Goal: Task Accomplishment & Management: Manage account settings

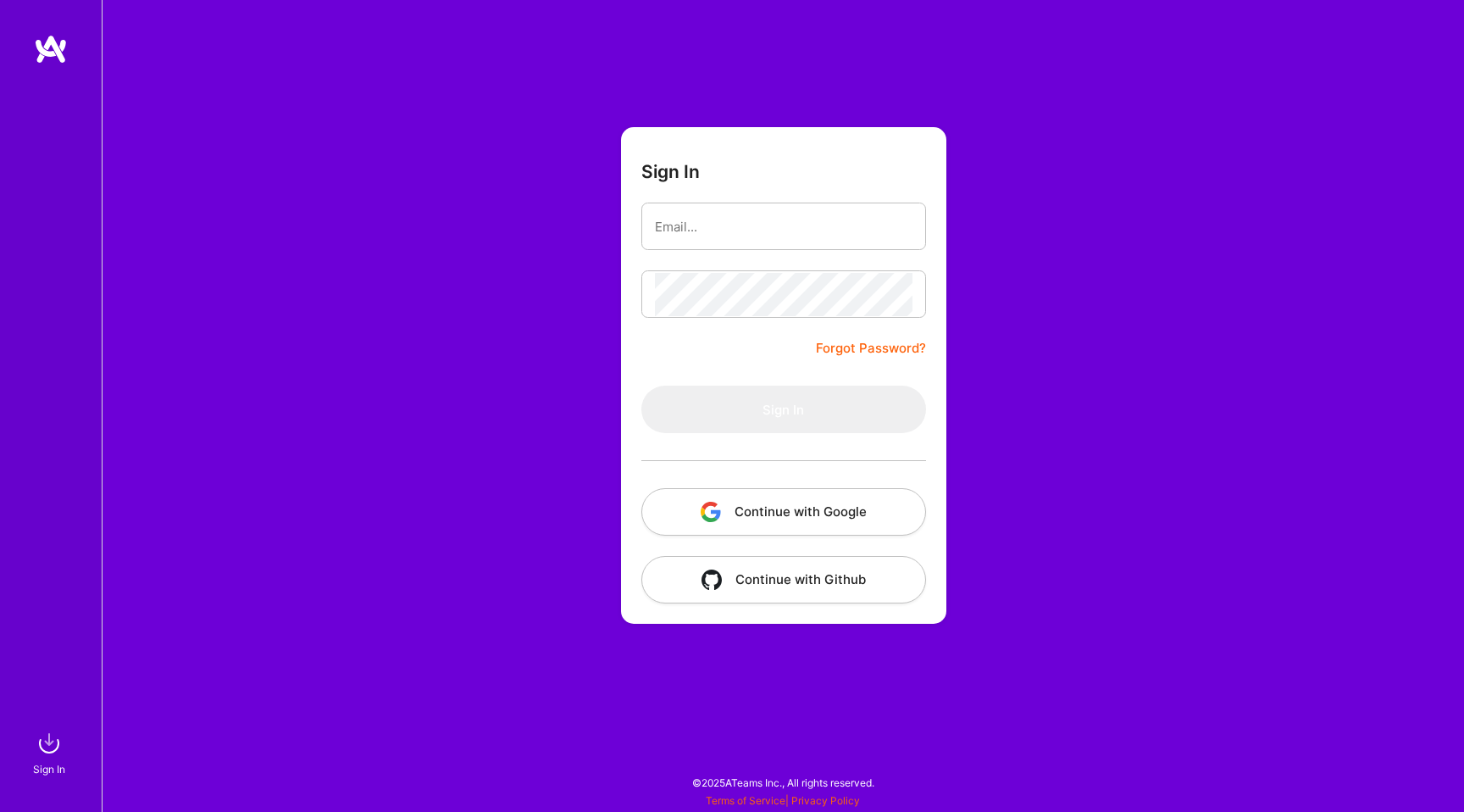
type input "dndomingo@gmail.com"
click at [706, 507] on img "button" at bounding box center [711, 512] width 20 height 20
click at [835, 350] on link "Forgot Password?" at bounding box center [871, 348] width 110 height 20
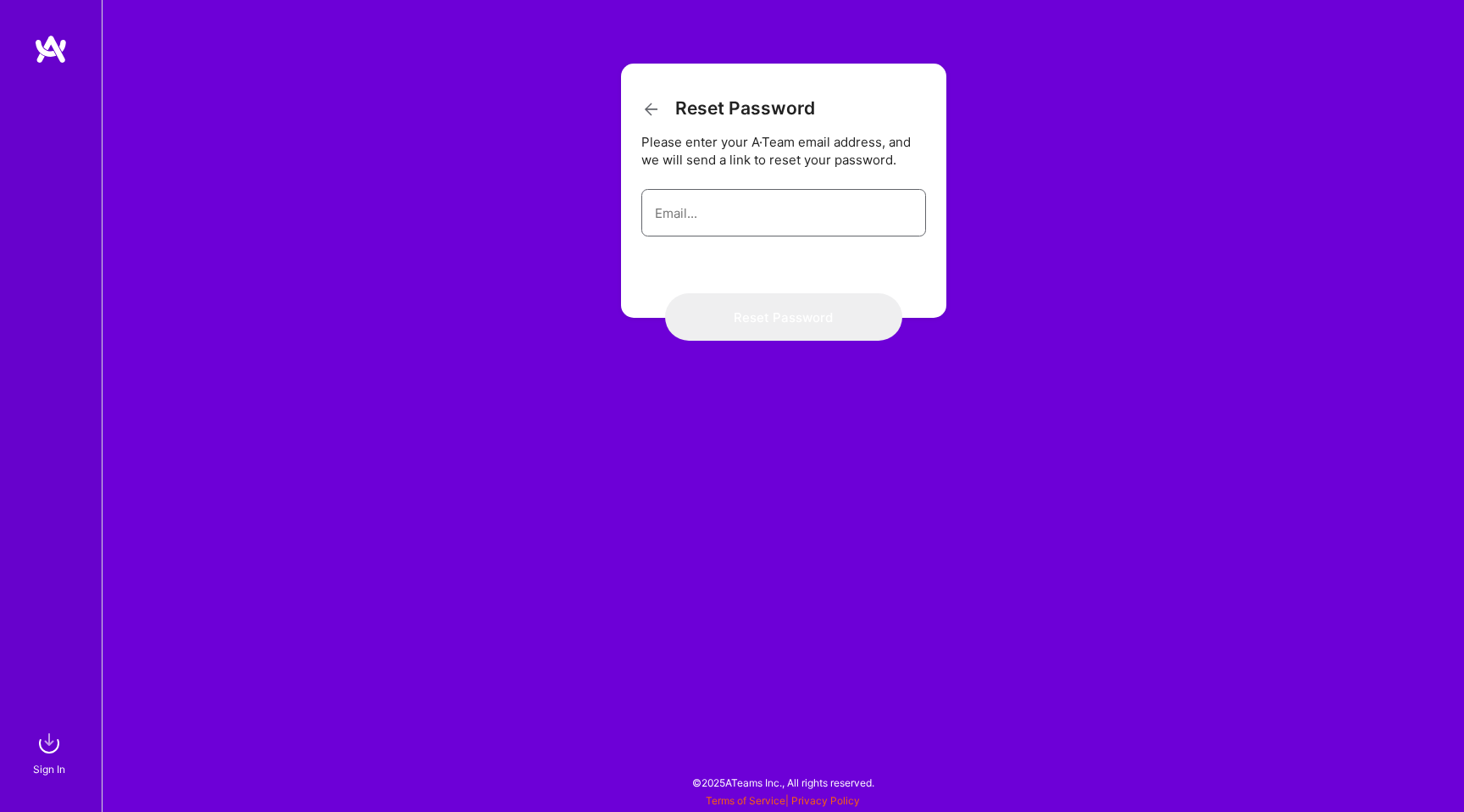
click at [735, 229] on input "email" at bounding box center [783, 212] width 258 height 43
type input "dndomingo@gmail.com"
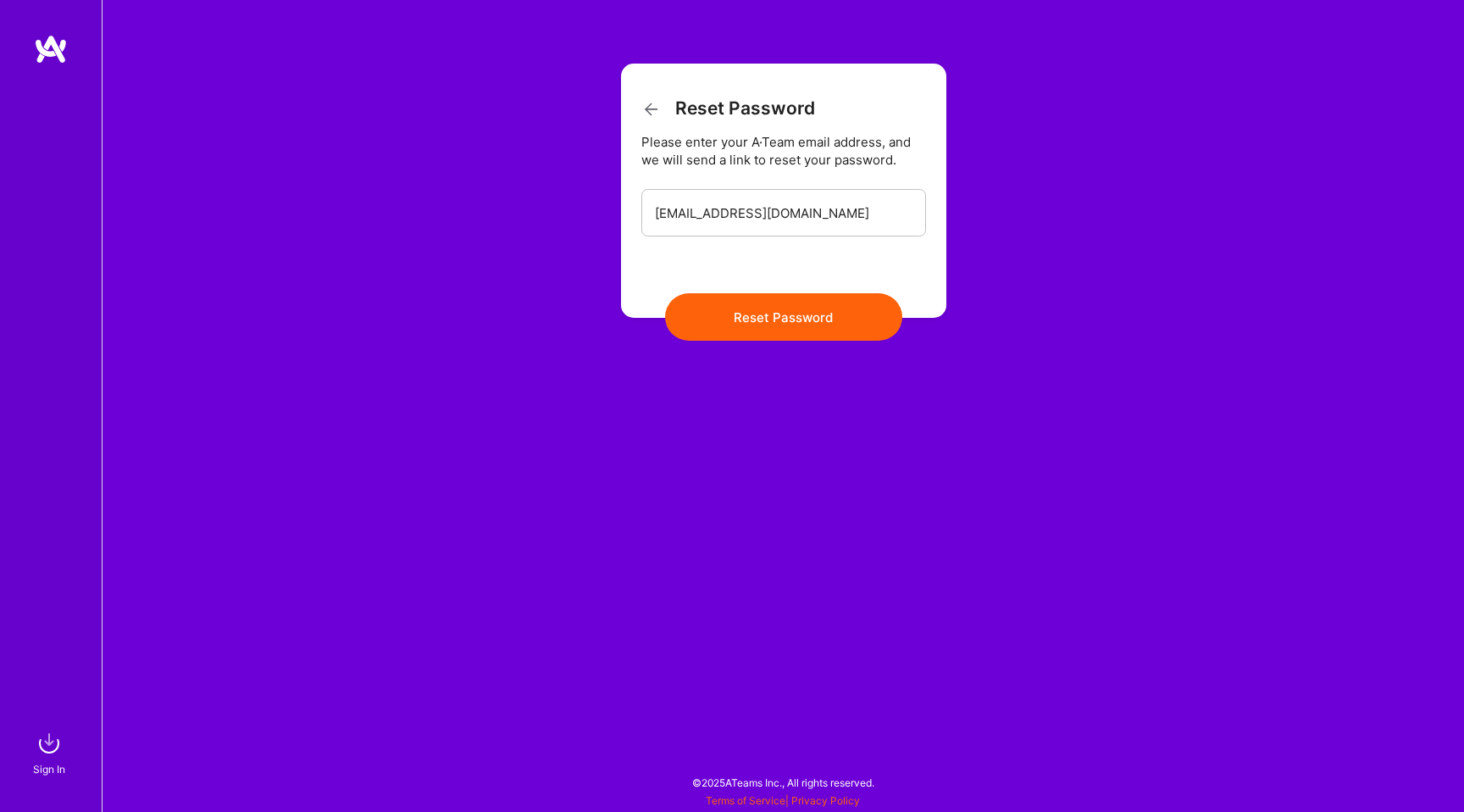
click at [751, 322] on button "Reset Password" at bounding box center [784, 317] width 238 height 47
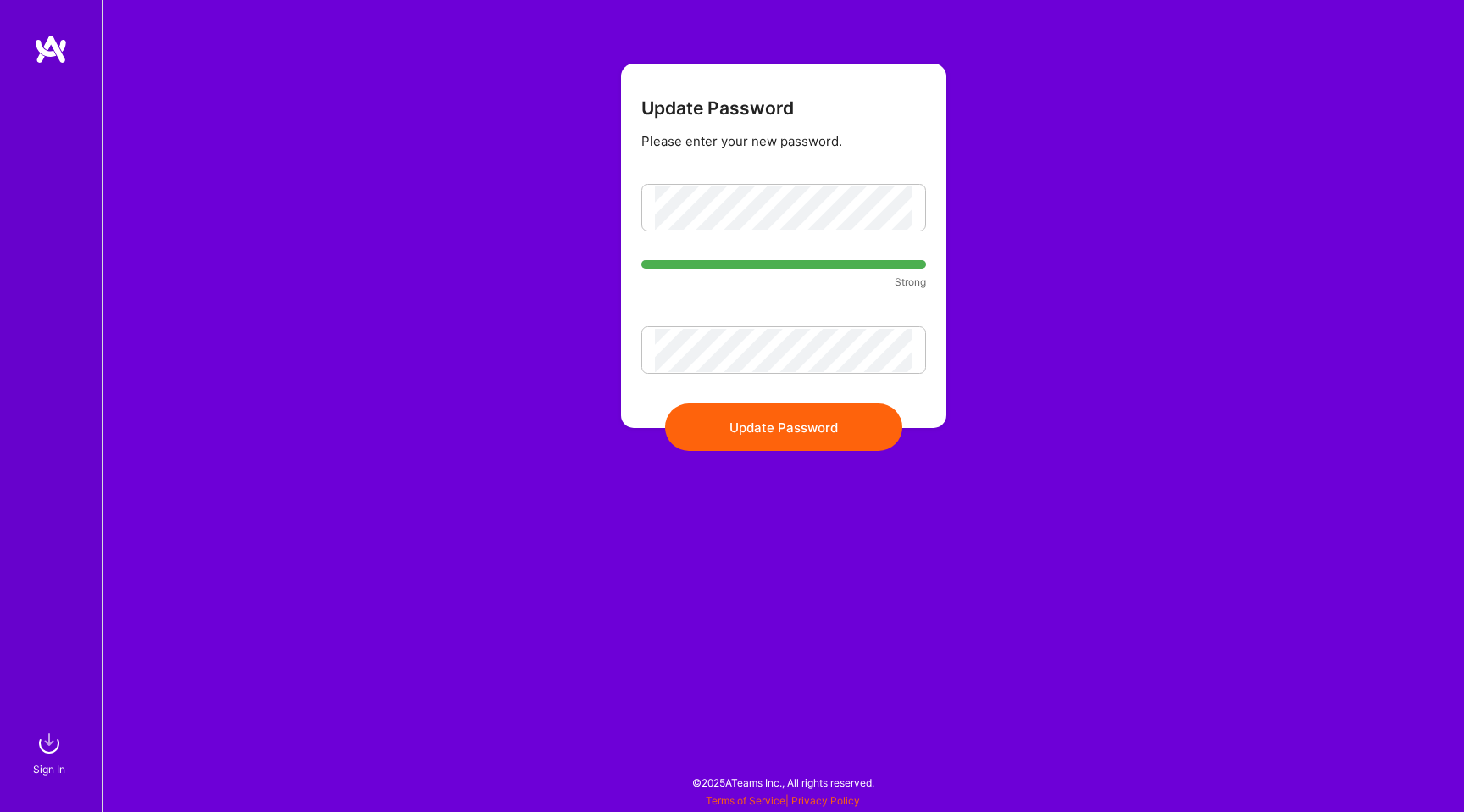
click at [777, 433] on button "Update Password" at bounding box center [784, 427] width 238 height 47
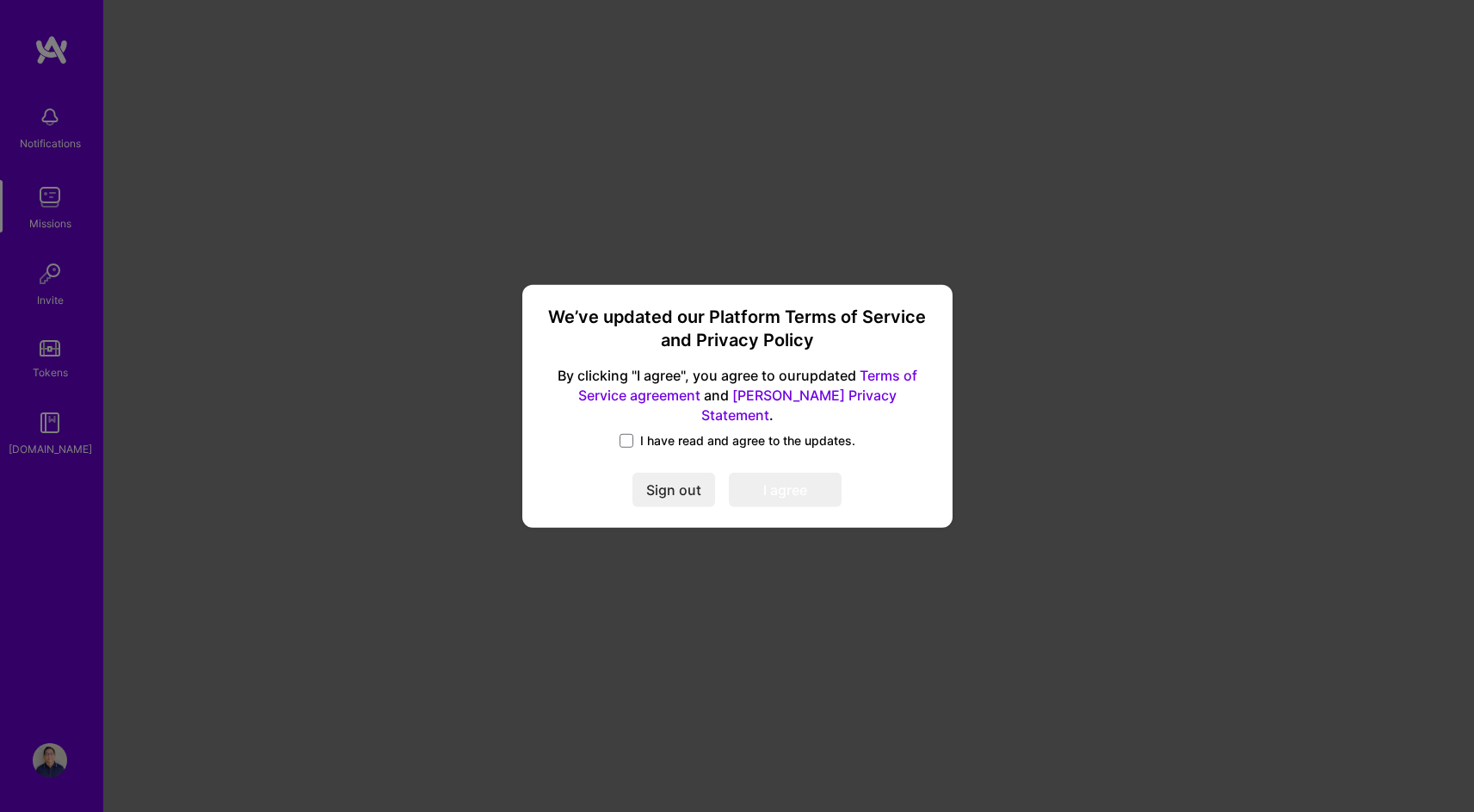
click at [692, 432] on span "I have read and agree to the updates." at bounding box center [747, 441] width 215 height 18
click at [0, 0] on input "I have read and agree to the updates." at bounding box center [0, 0] width 0 height 0
click at [806, 479] on button "I agree" at bounding box center [785, 489] width 113 height 34
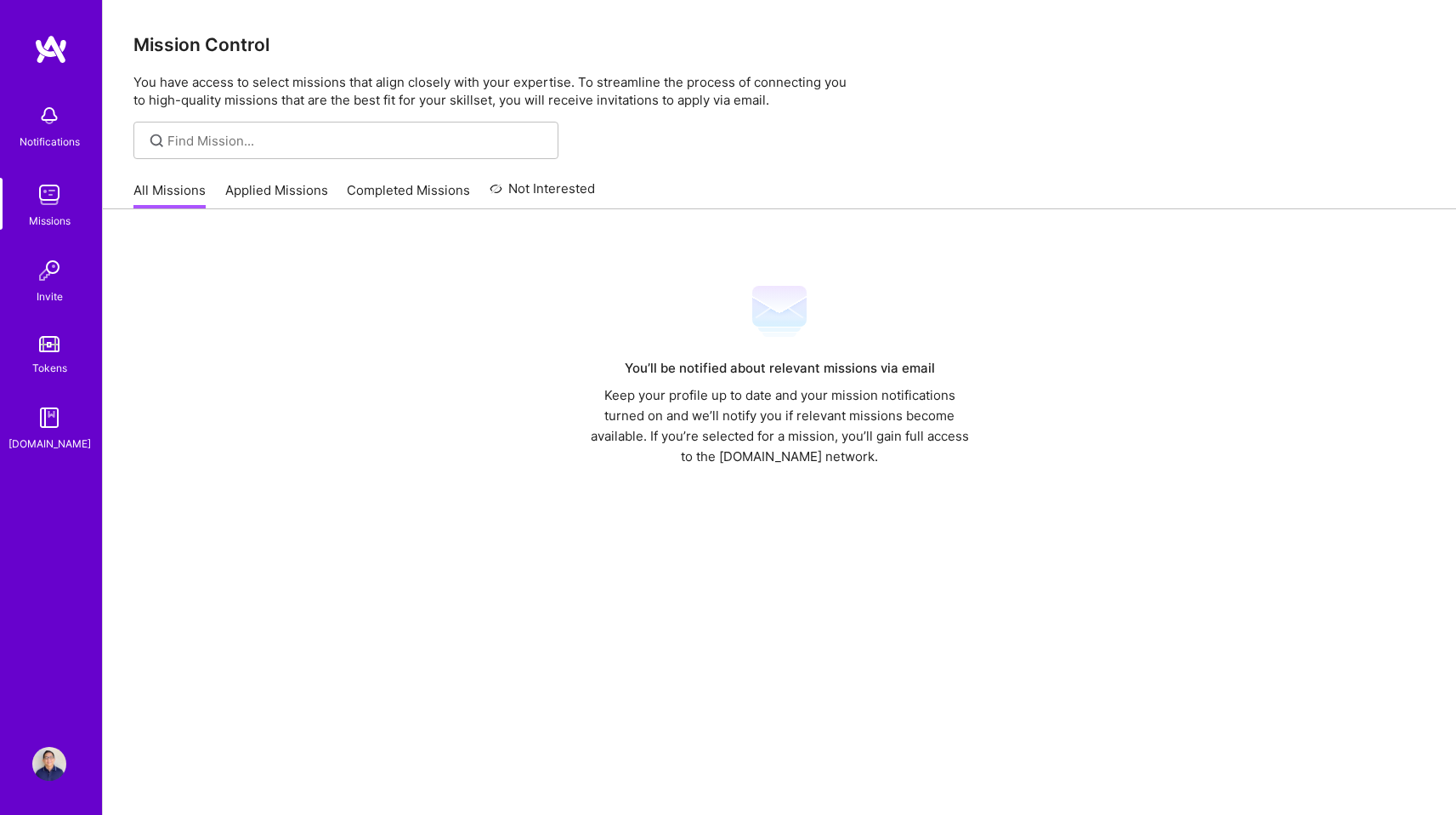
click at [47, 768] on img at bounding box center [48, 764] width 34 height 34
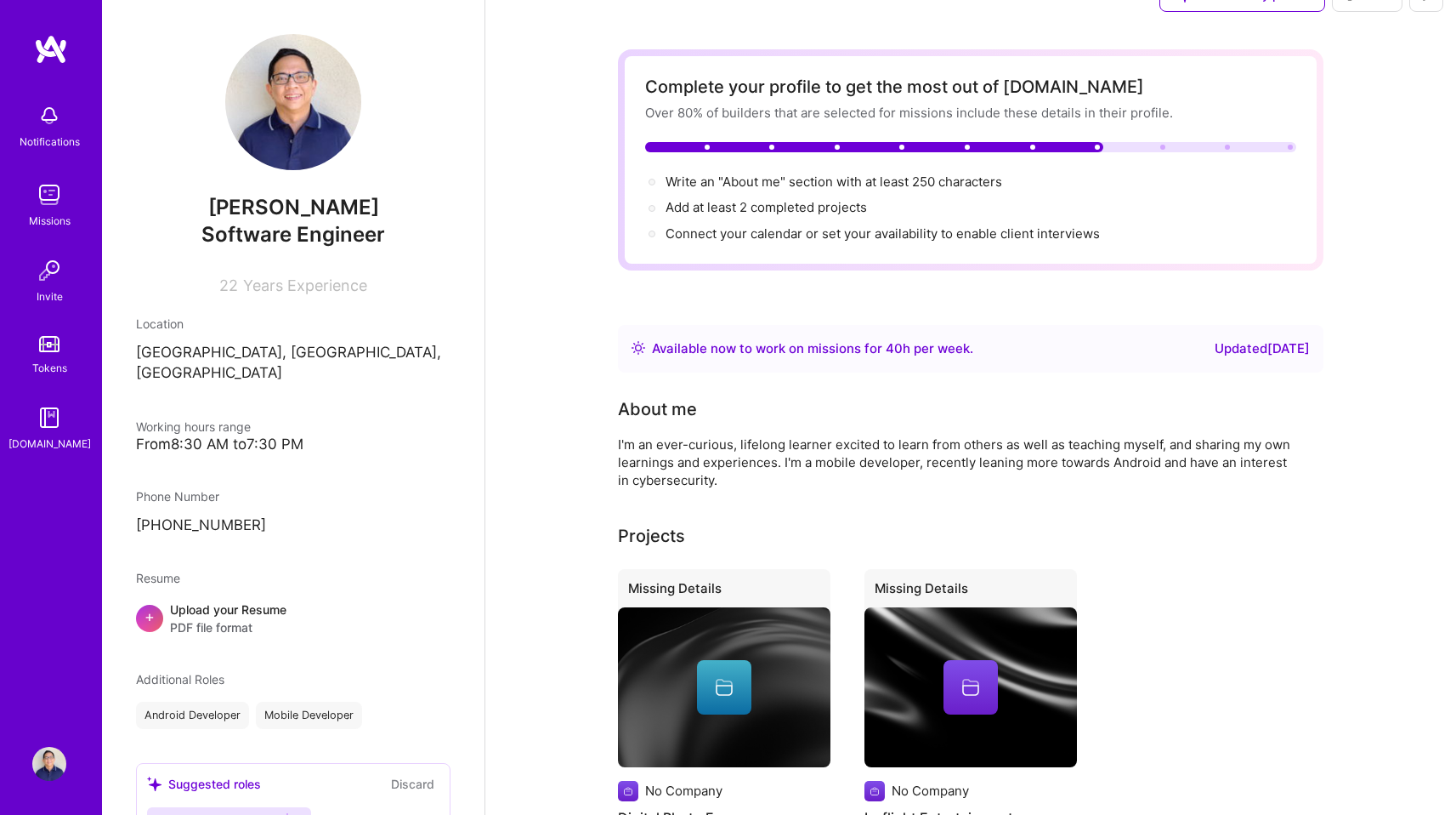
scroll to position [90, 0]
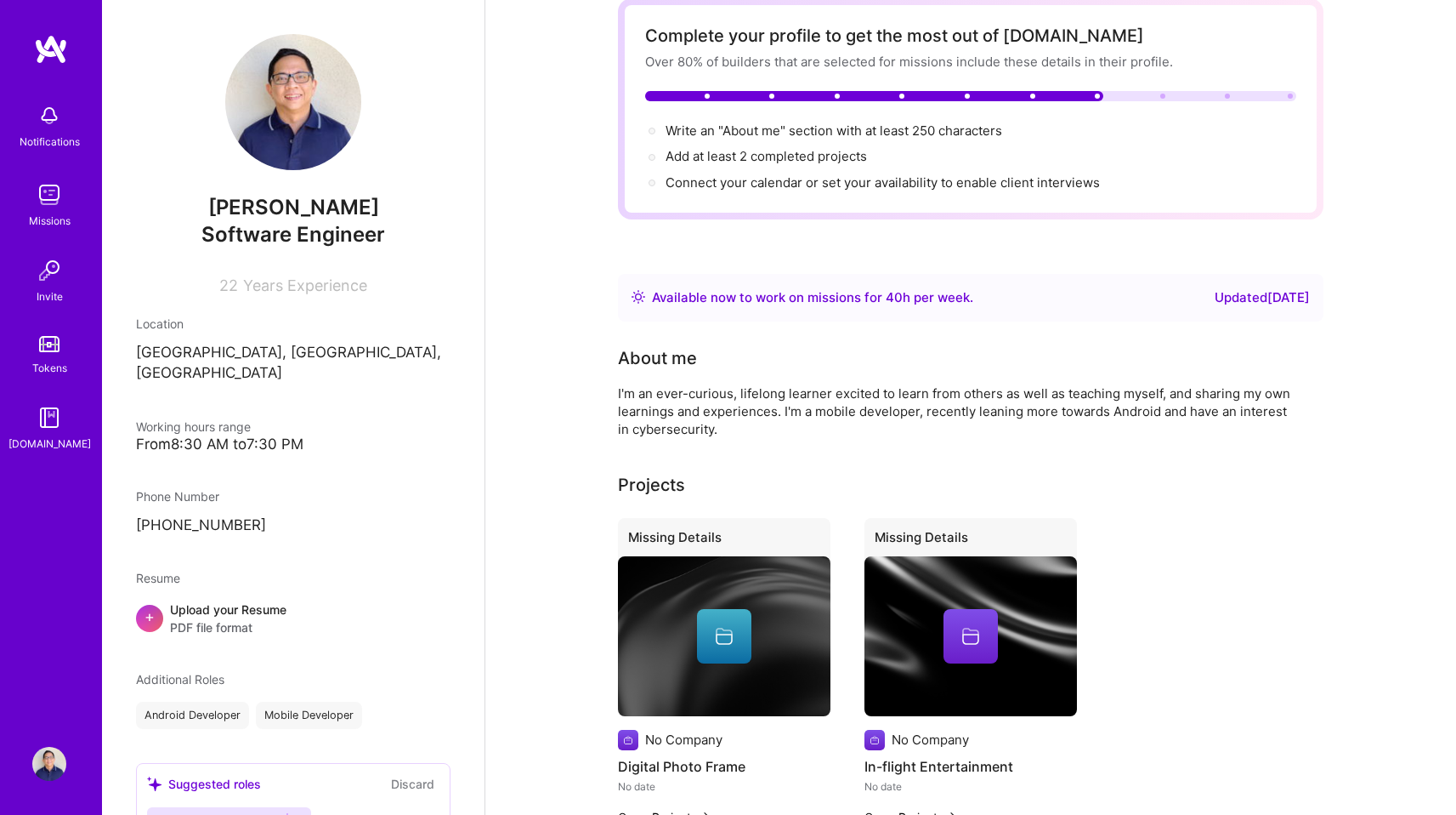
click at [195, 618] on span "PDF file format" at bounding box center [229, 627] width 116 height 17
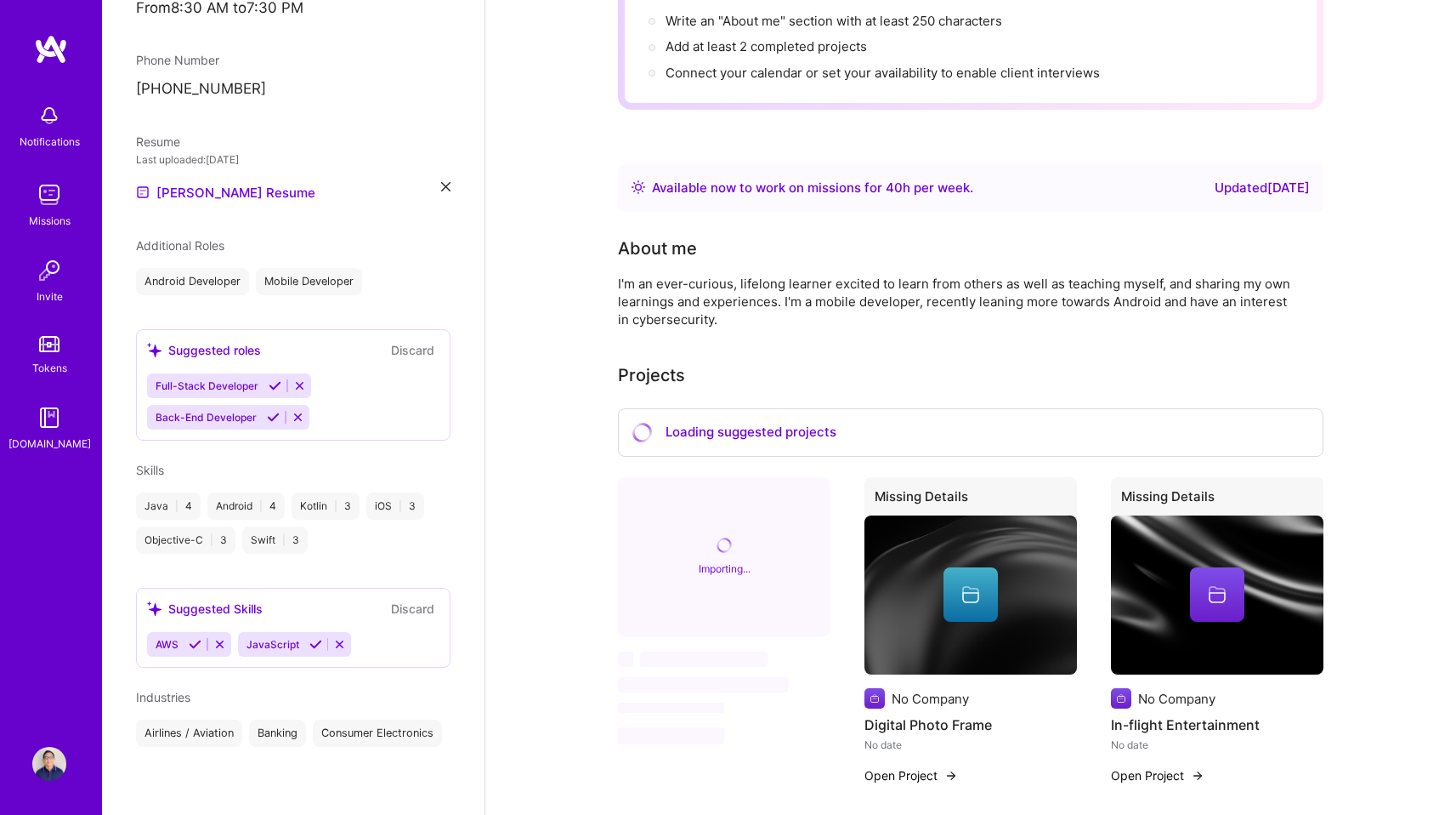
scroll to position [0, 0]
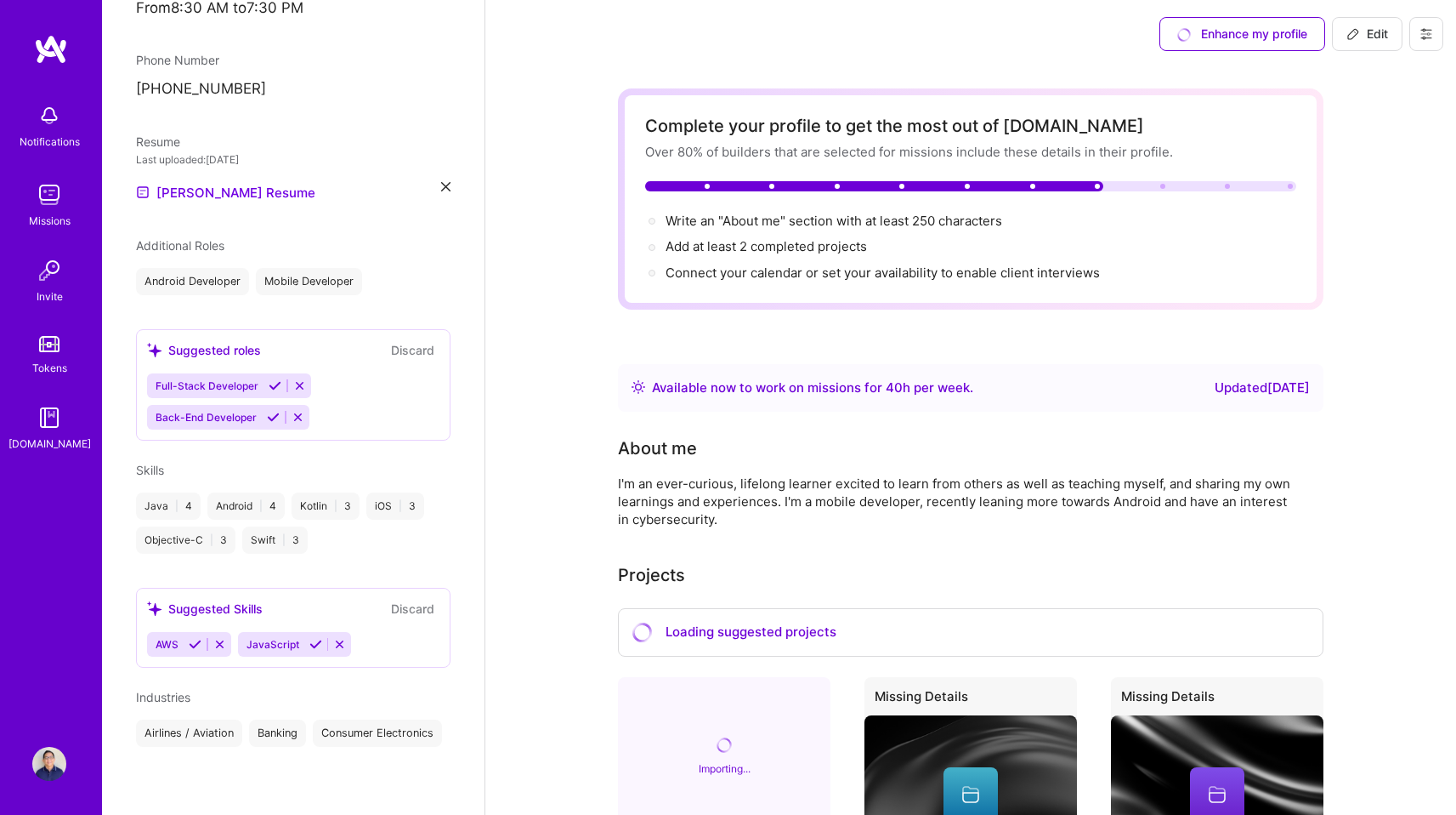
click at [1425, 37] on icon at bounding box center [1426, 34] width 11 height 11
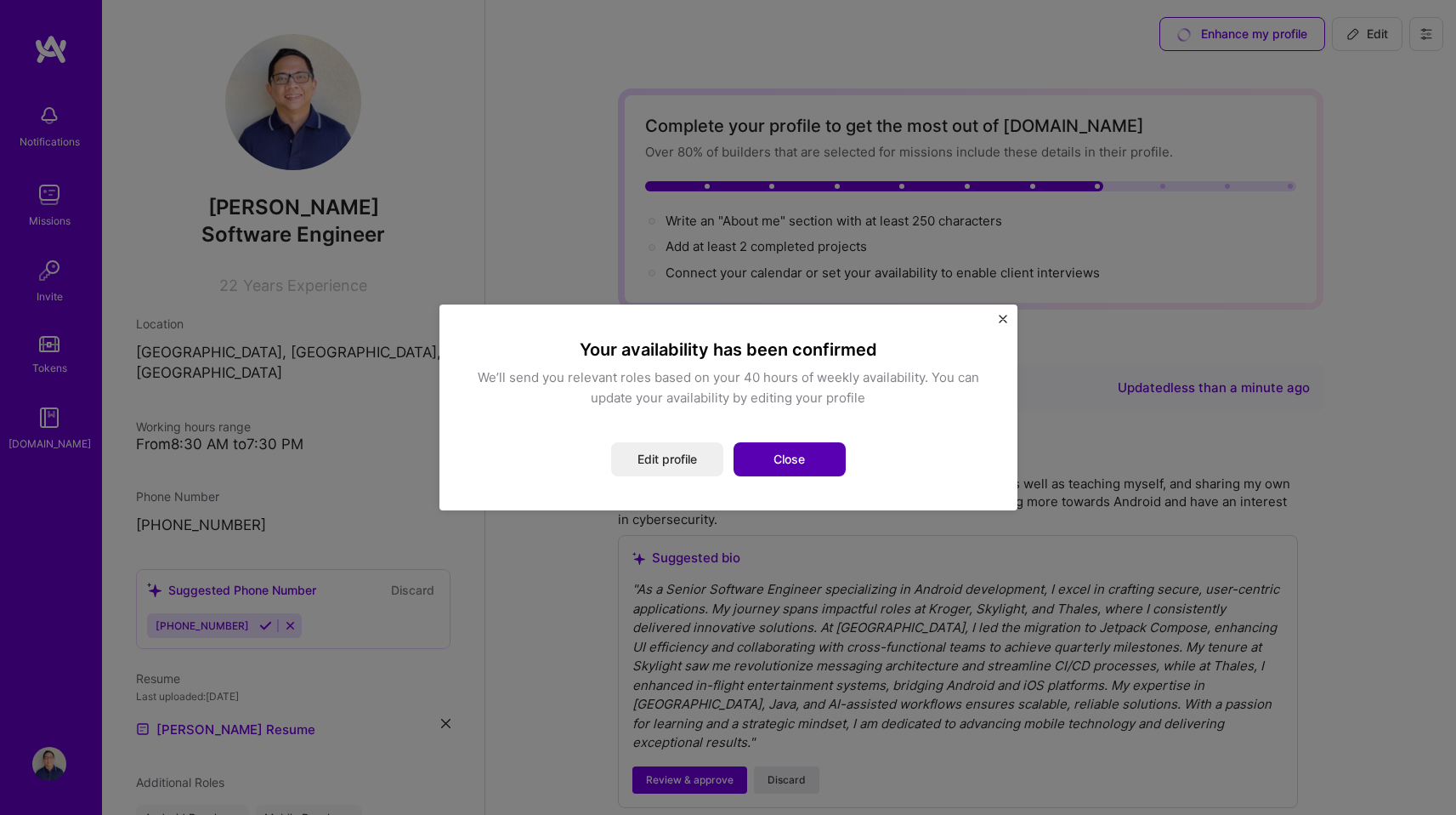
click at [796, 467] on button "Close" at bounding box center [790, 458] width 112 height 34
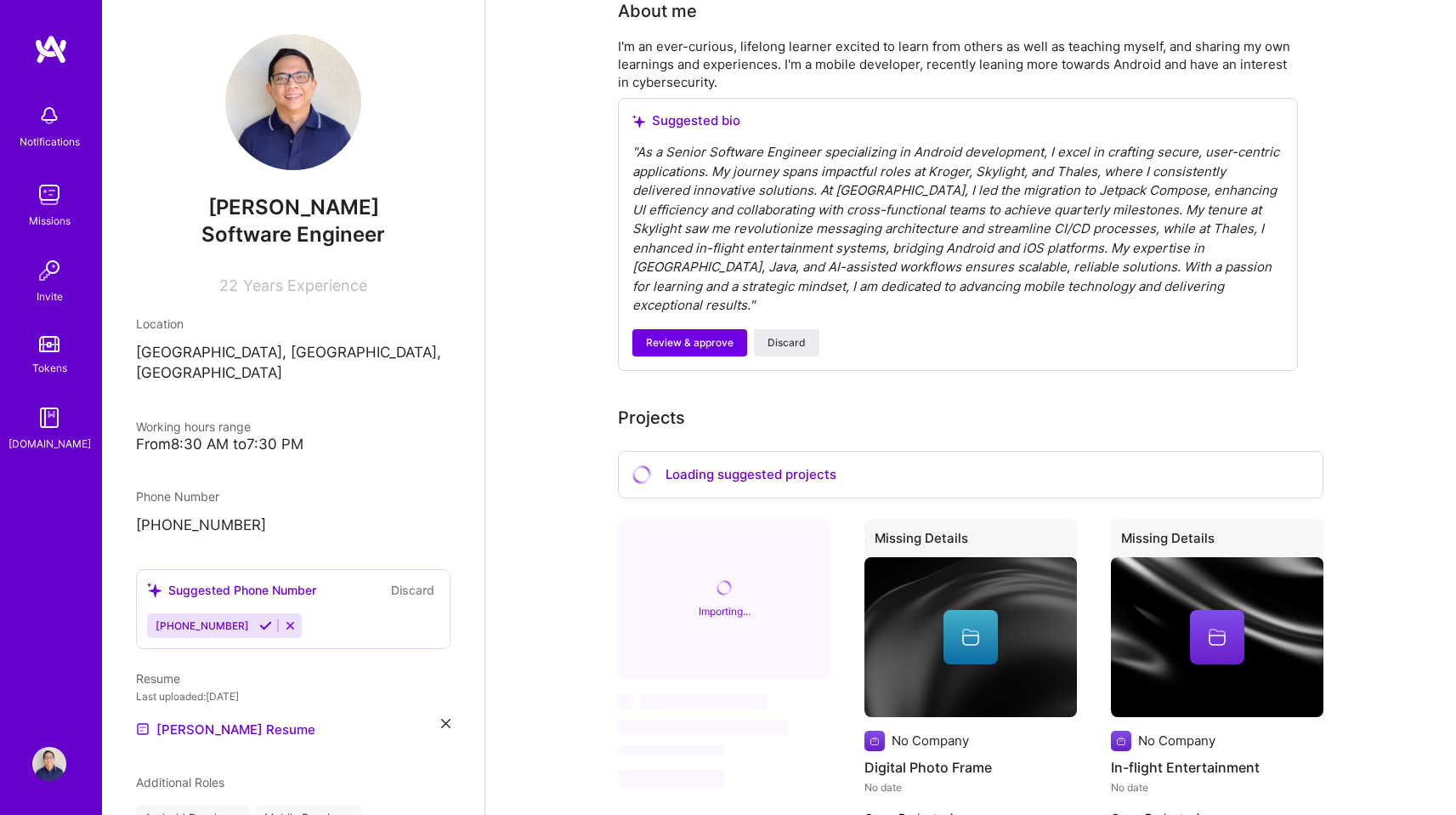
scroll to position [443, 0]
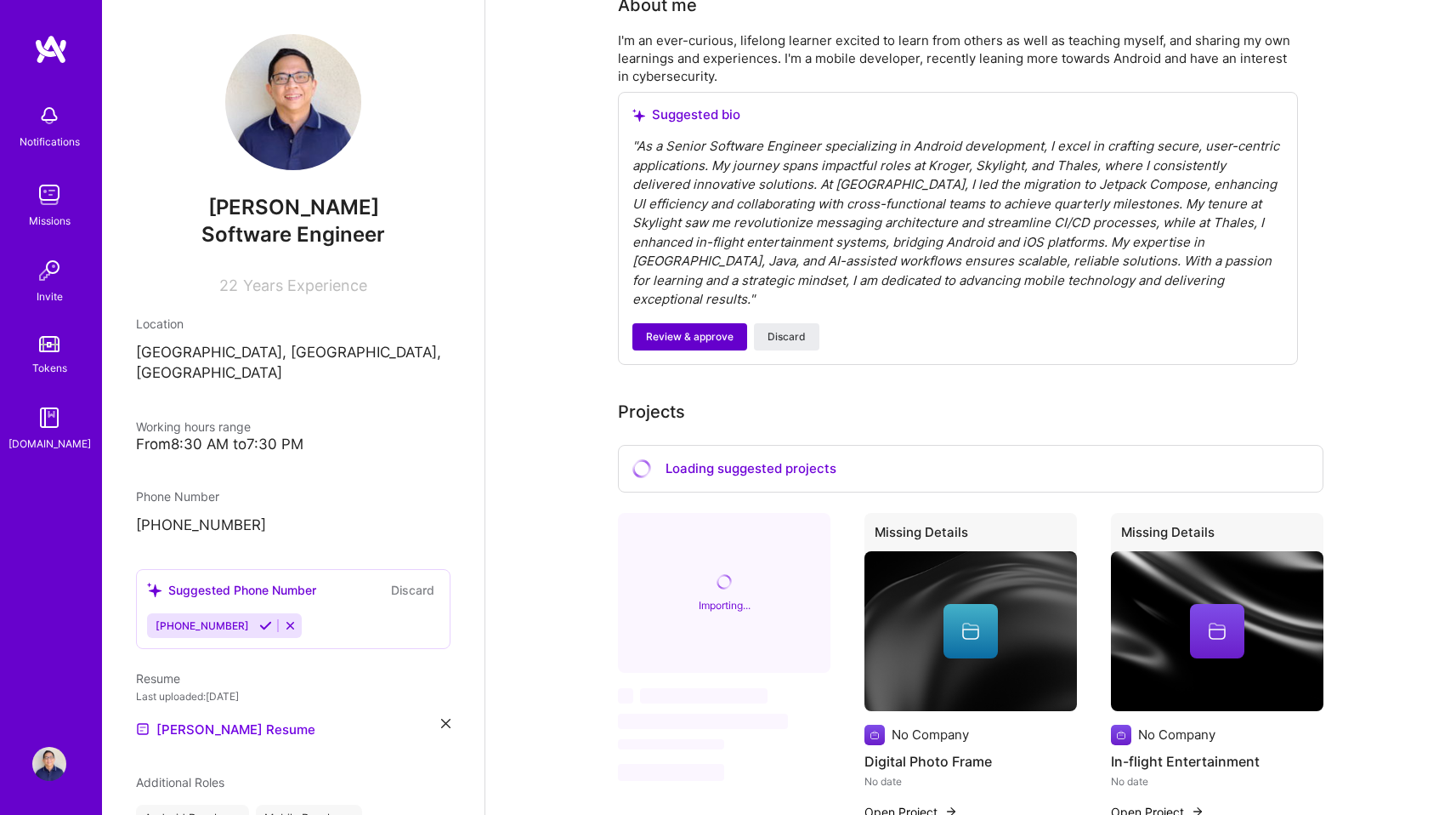
click at [684, 329] on span "Review & approve" at bounding box center [690, 337] width 87 height 16
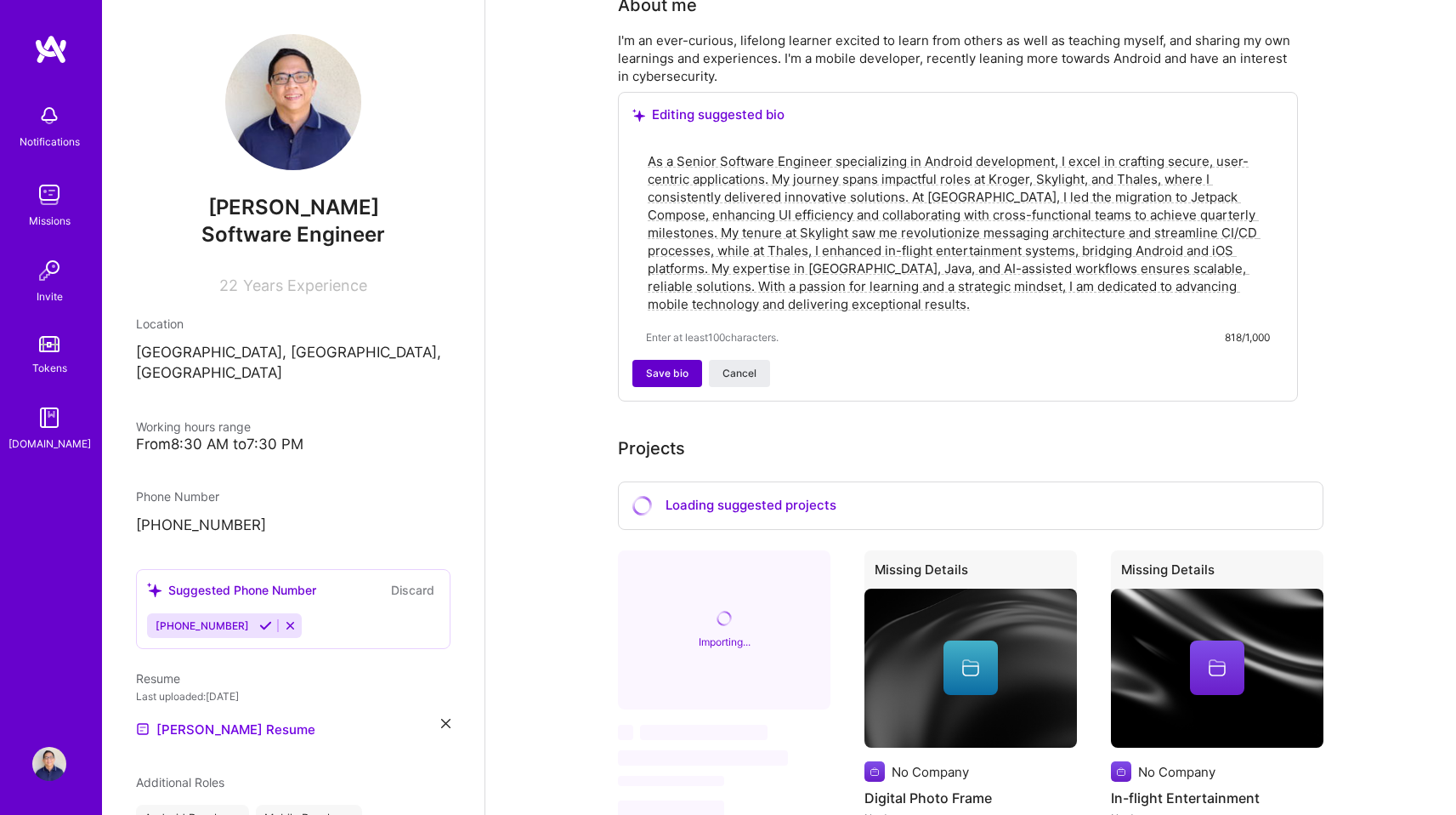
click at [669, 374] on span "Save bio" at bounding box center [667, 373] width 43 height 16
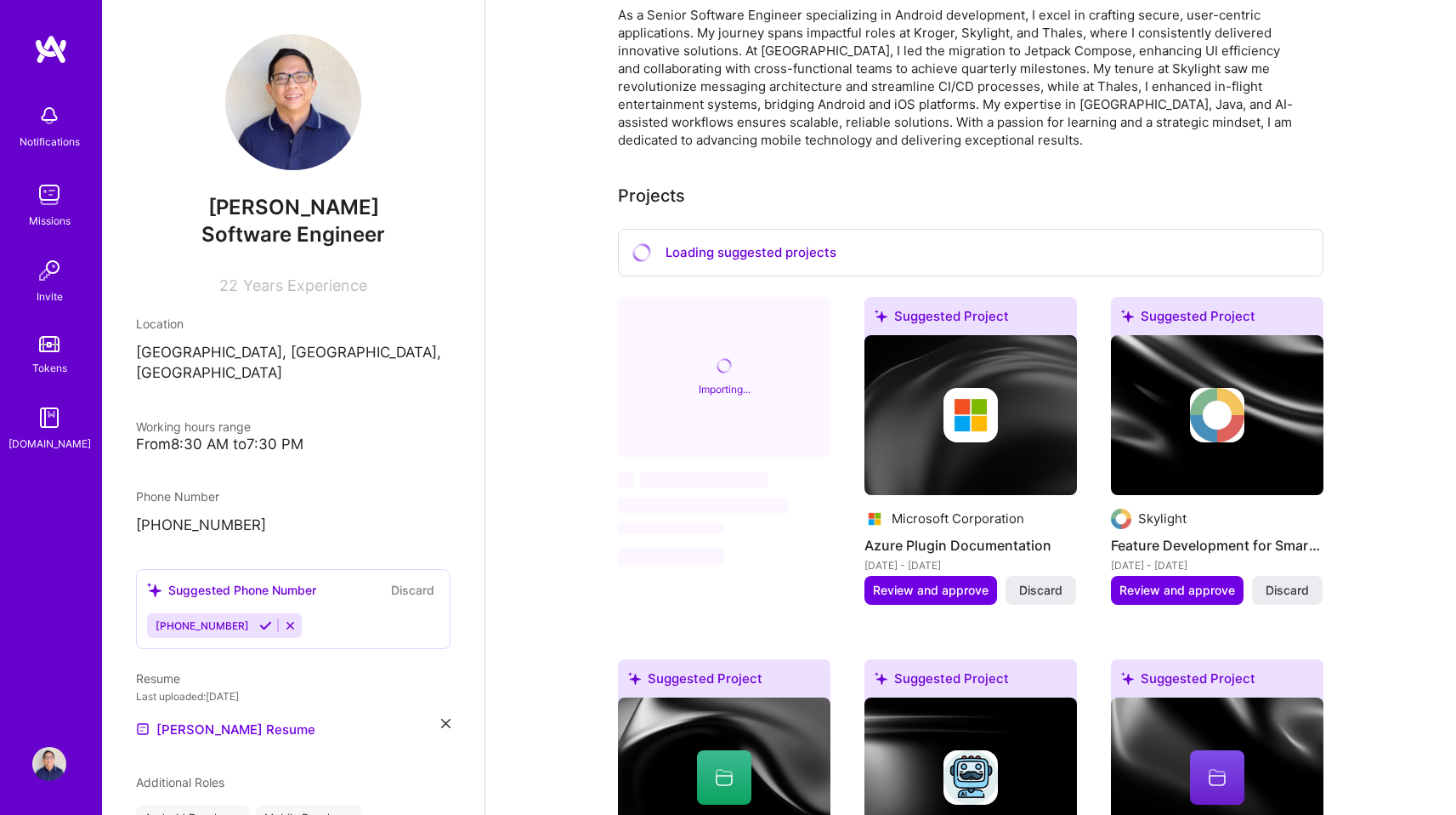
scroll to position [0, 0]
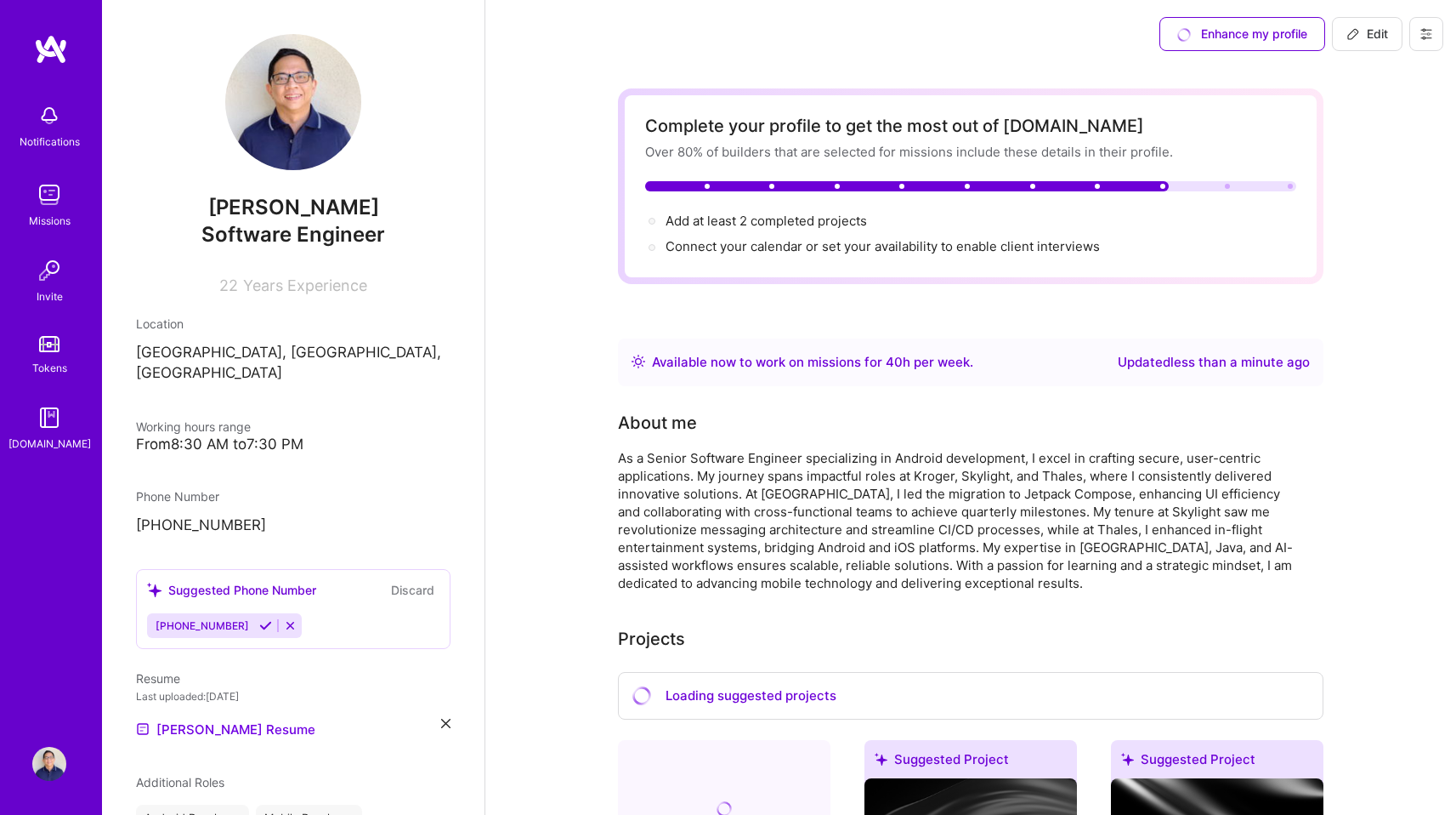
click at [50, 200] on img at bounding box center [48, 194] width 34 height 34
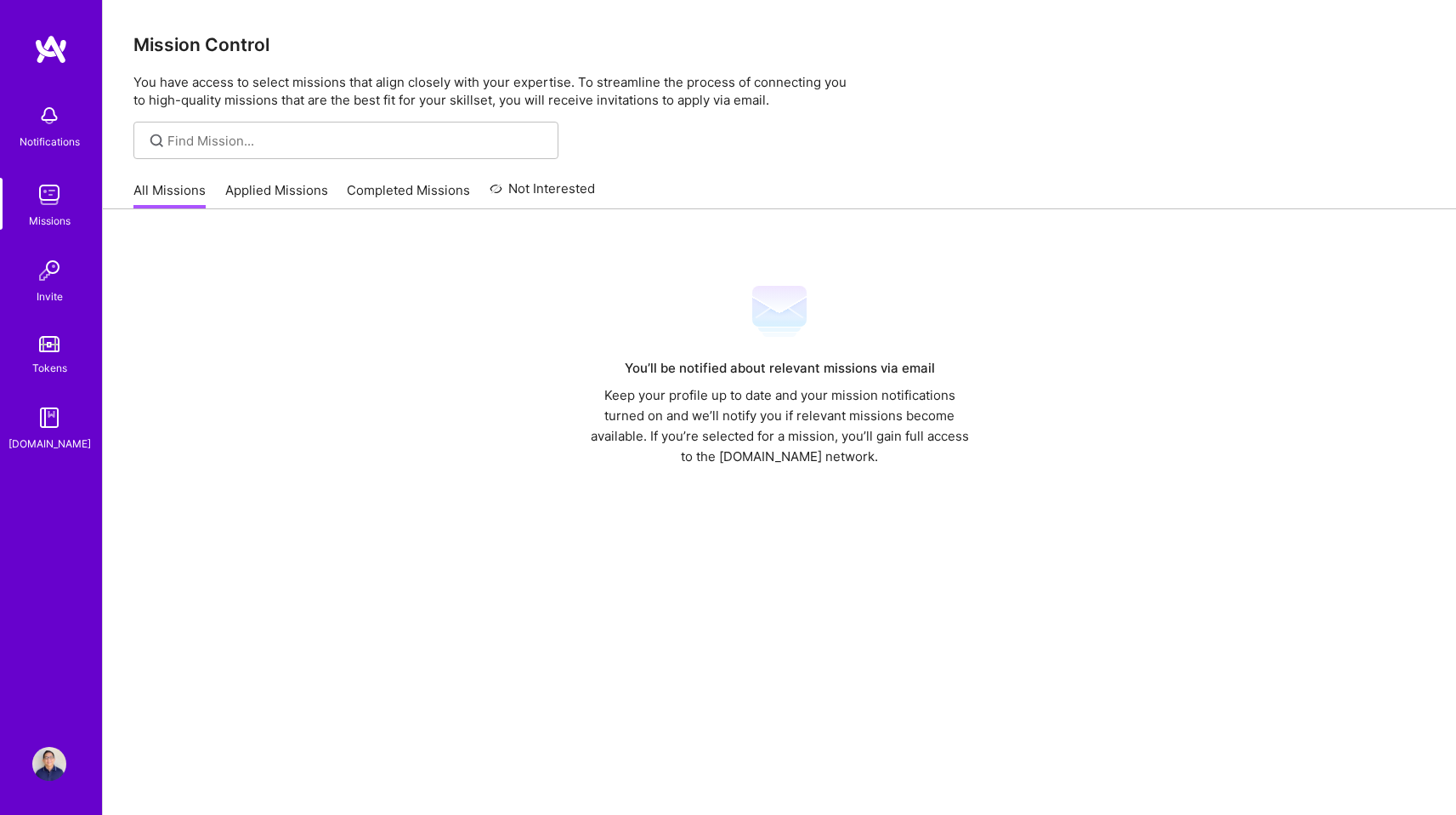
click at [291, 191] on link "Applied Missions" at bounding box center [277, 195] width 103 height 28
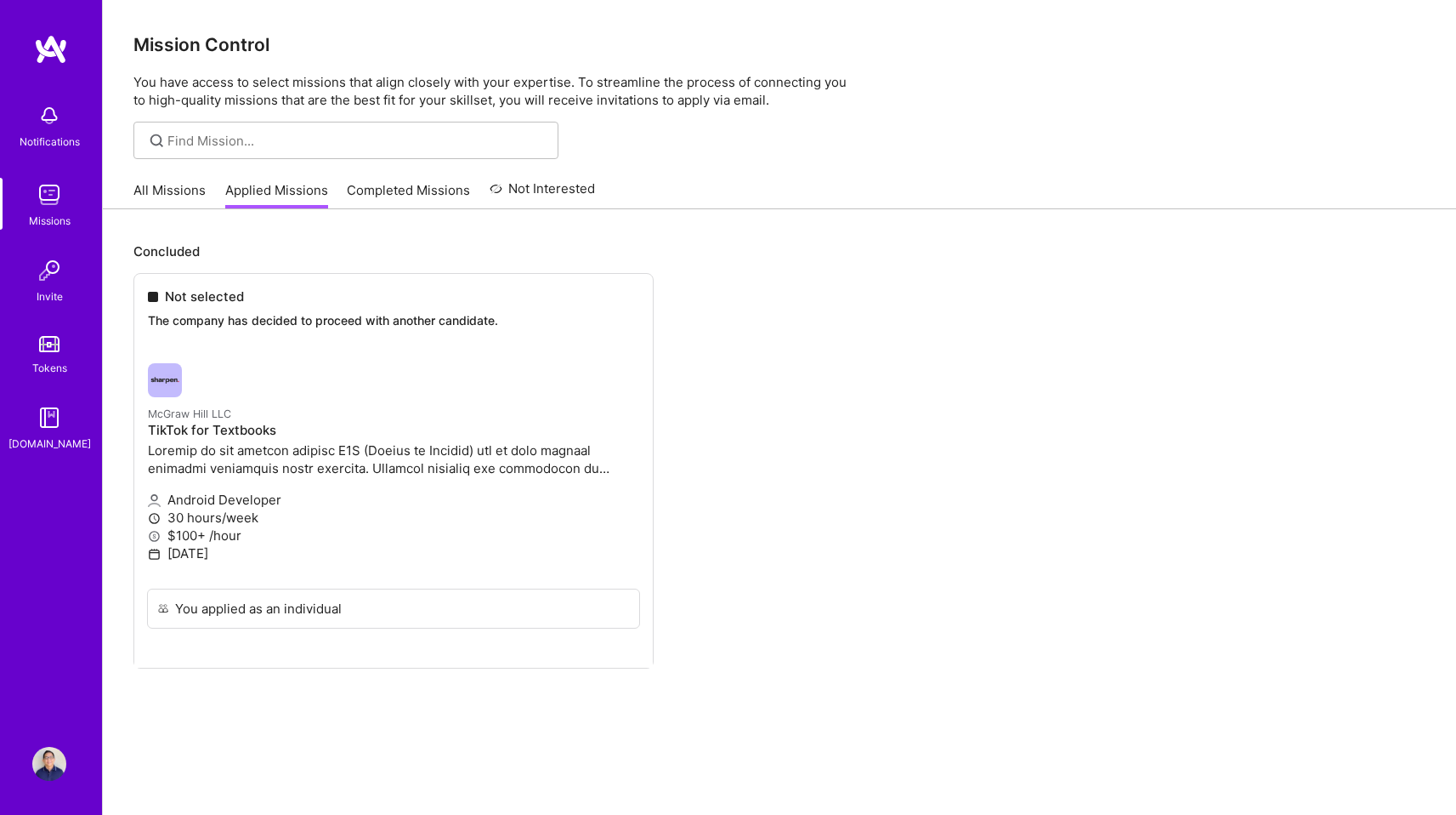
click at [387, 198] on link "Completed Missions" at bounding box center [408, 195] width 123 height 28
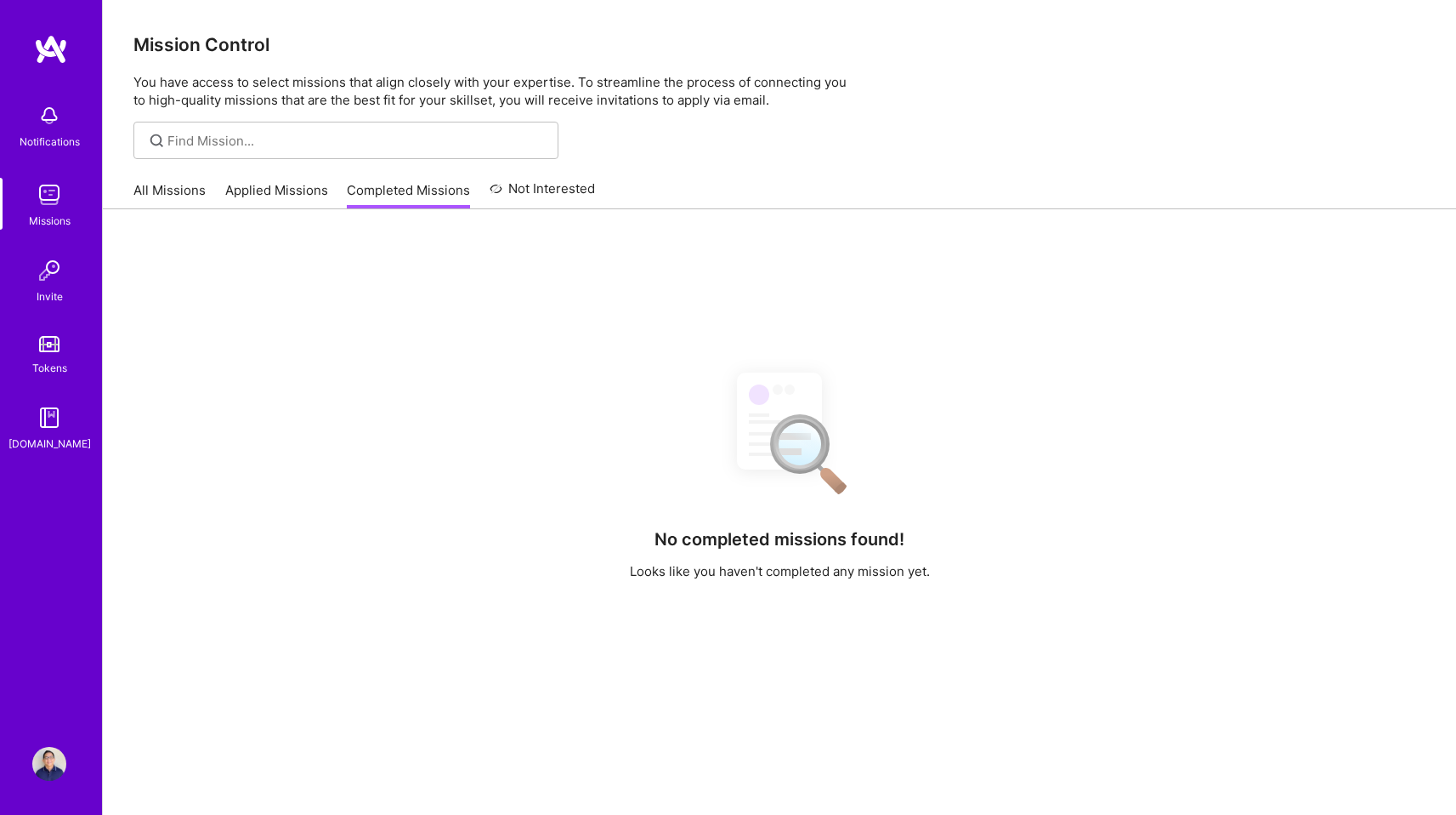
click at [177, 198] on link "All Missions" at bounding box center [170, 195] width 73 height 28
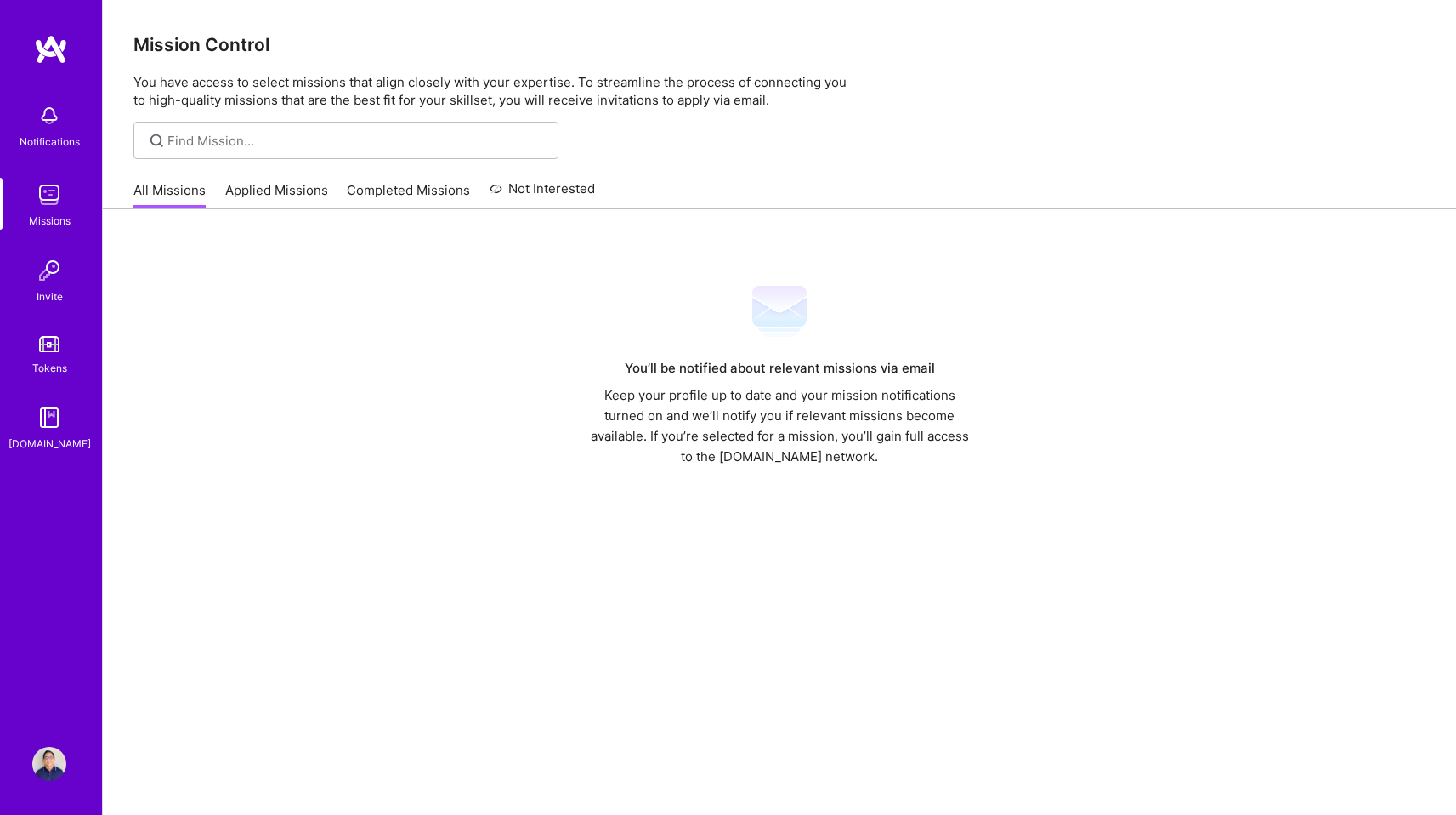
click at [46, 113] on img at bounding box center [48, 115] width 34 height 34
click at [1009, 103] on div "Notifications Missions Invite Tokens A.Guide Profile Close Show all notificatio…" at bounding box center [728, 426] width 1456 height 853
click at [1009, 189] on div "All Missions Applied Missions Completed Missions Not Interested" at bounding box center [780, 190] width 1292 height 37
click at [45, 760] on img at bounding box center [48, 764] width 34 height 34
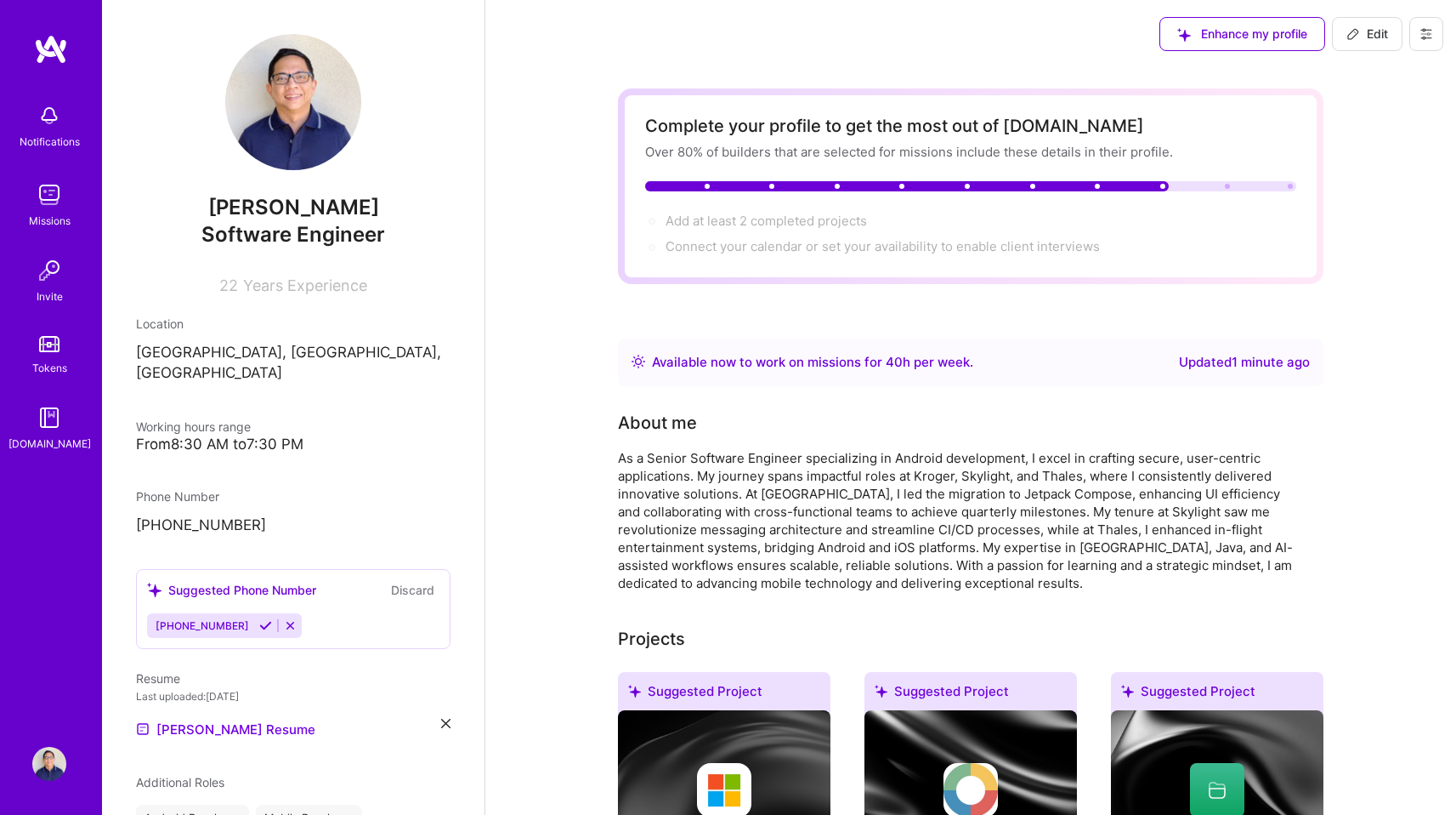
click at [55, 760] on img at bounding box center [48, 764] width 34 height 34
click at [1434, 37] on button at bounding box center [1426, 34] width 34 height 34
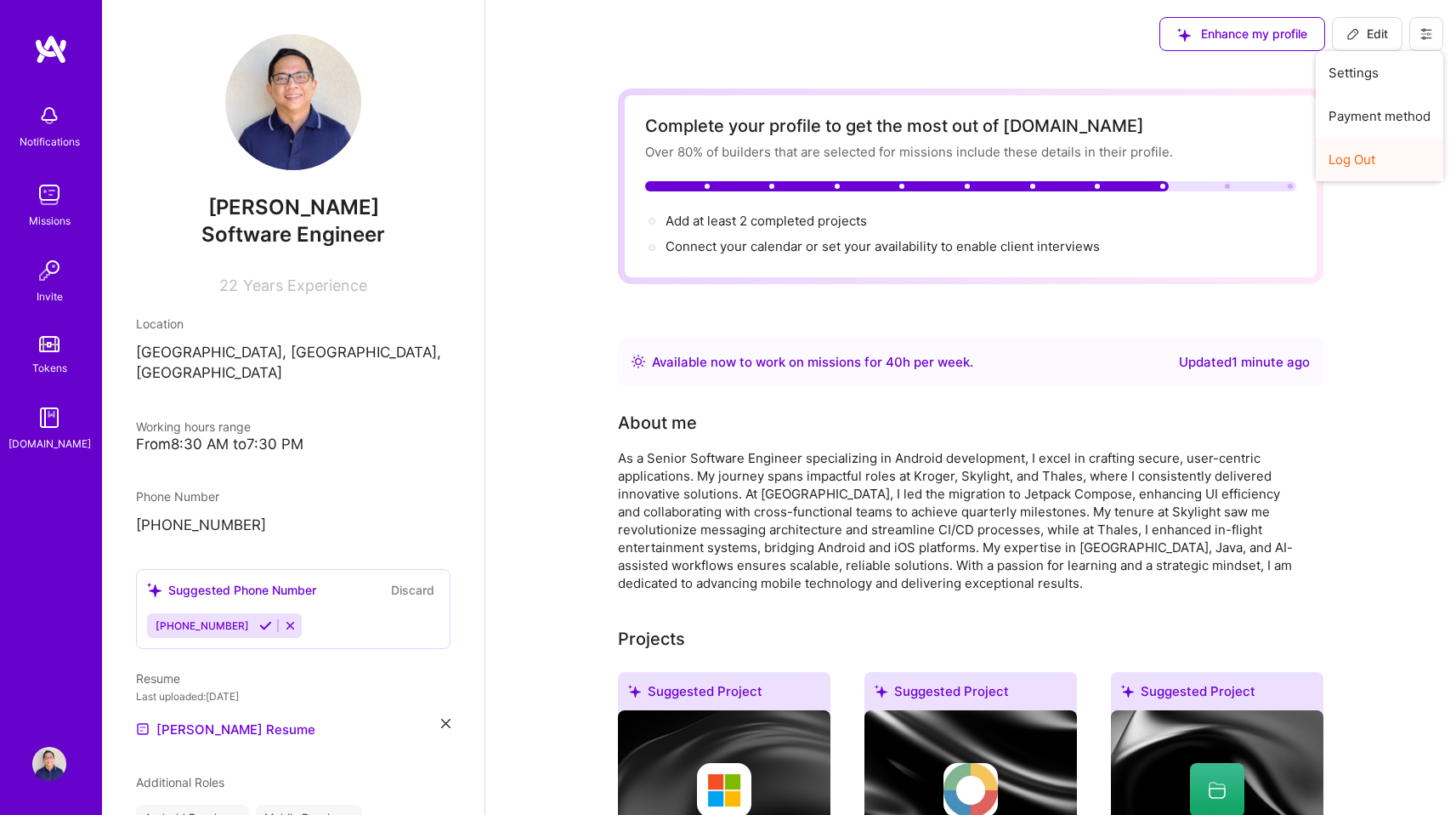
click at [1358, 159] on button "Log Out" at bounding box center [1379, 159] width 128 height 44
